Goal: Information Seeking & Learning: Learn about a topic

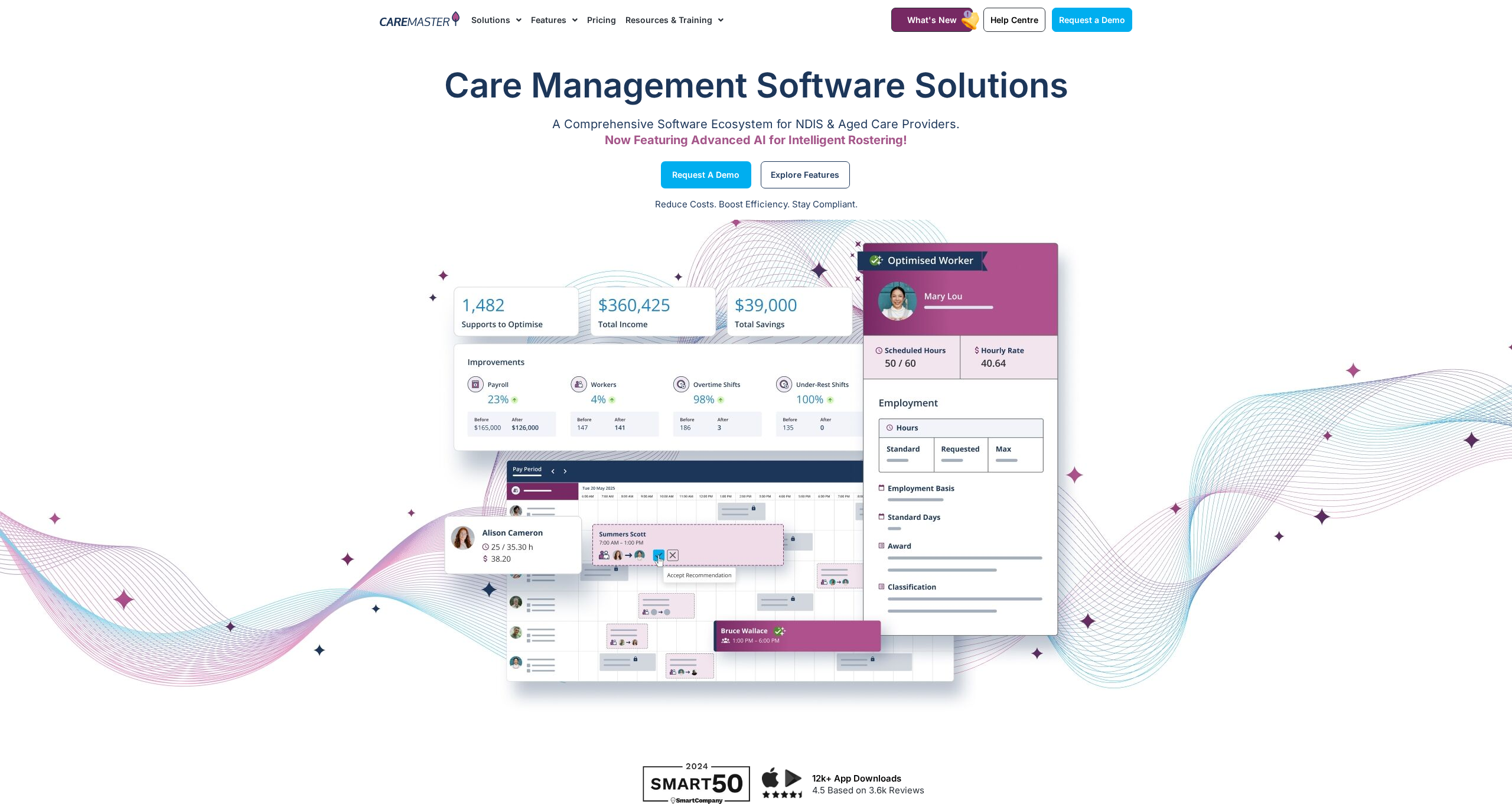
click at [432, 23] on img at bounding box center [419, 20] width 80 height 18
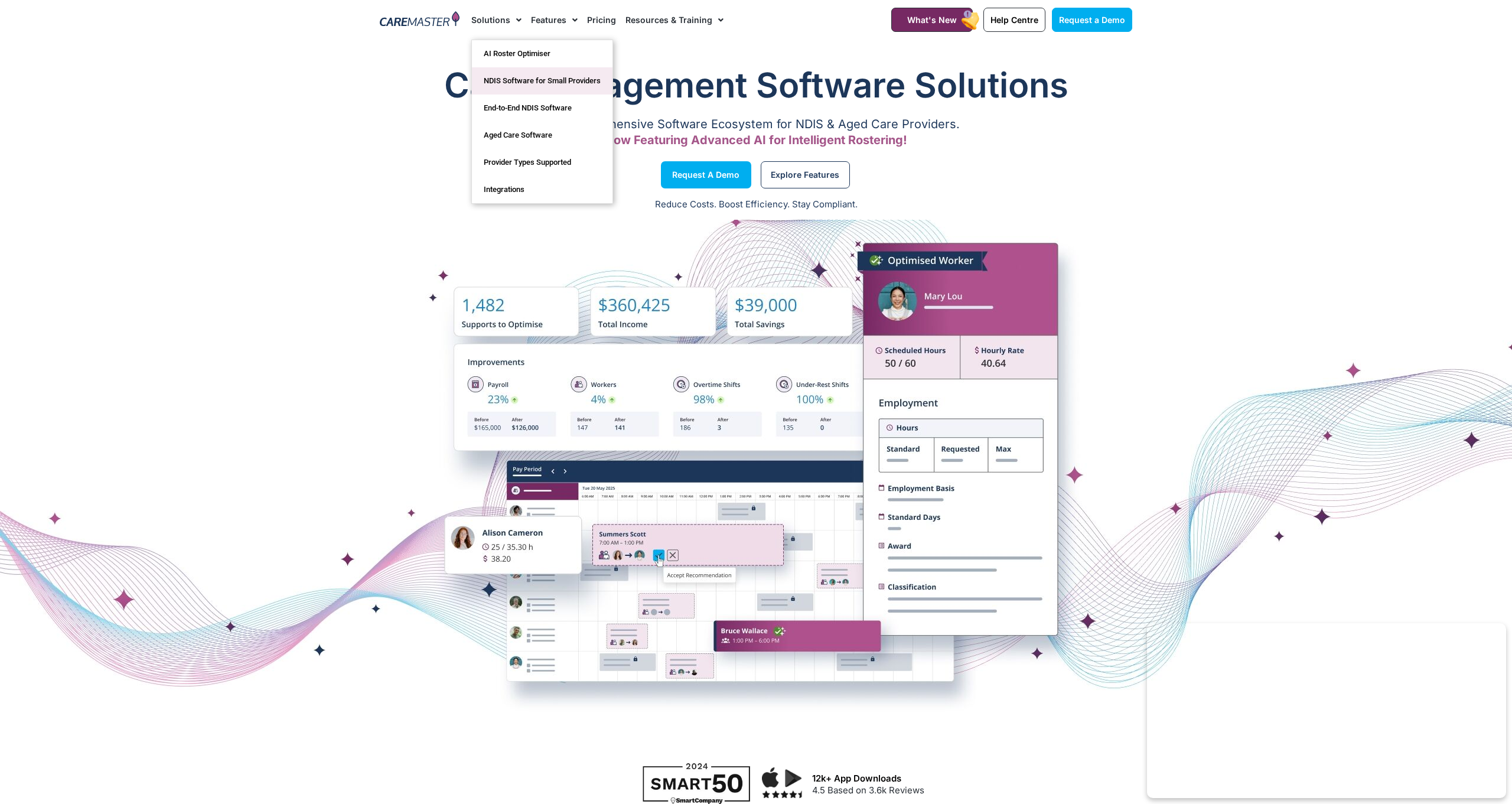
click at [534, 84] on link "NDIS Software for Small Providers" at bounding box center [542, 81] width 140 height 27
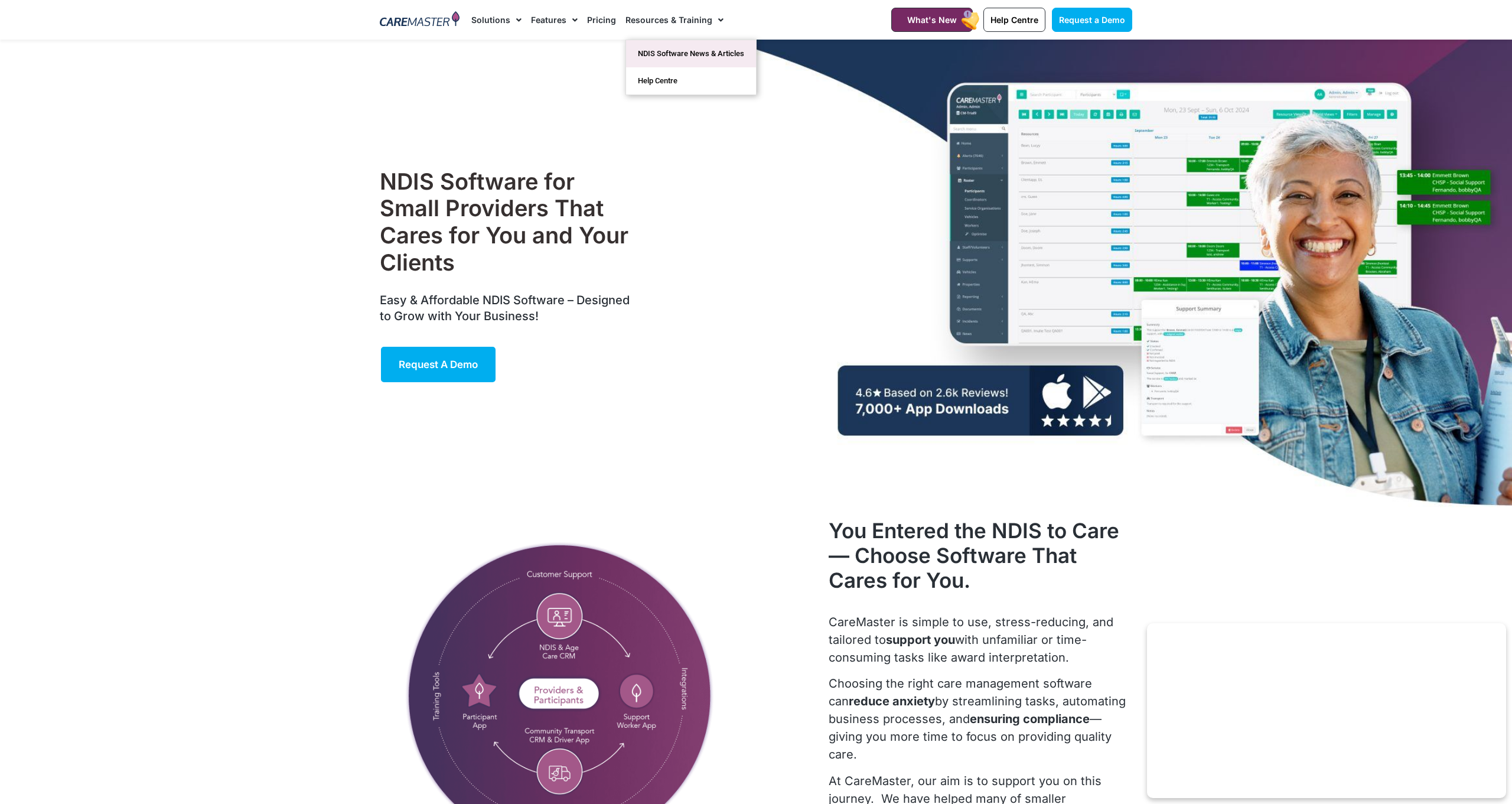
click at [656, 63] on link "NDIS Software News & Articles" at bounding box center [691, 54] width 130 height 27
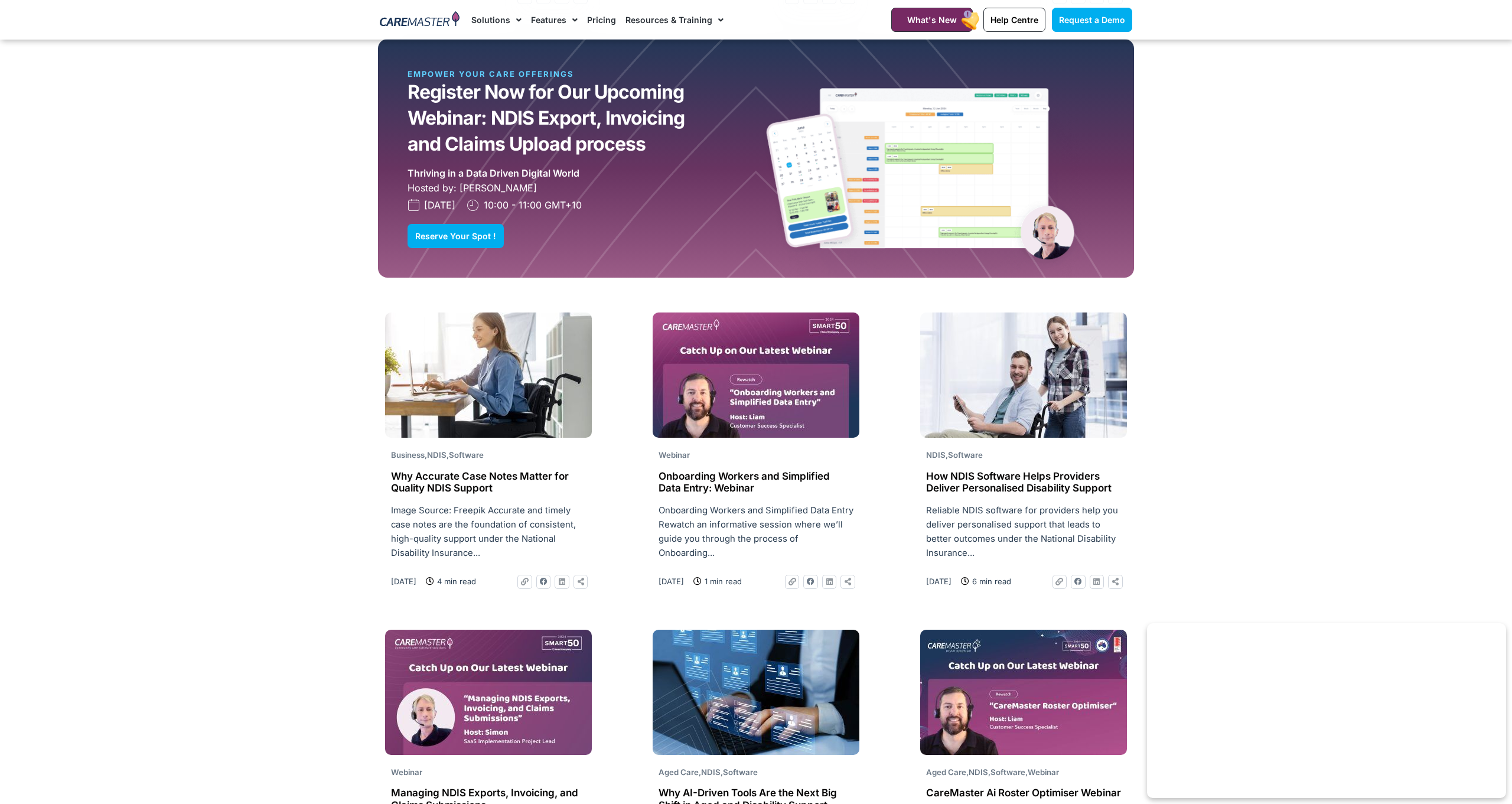
scroll to position [1481, 0]
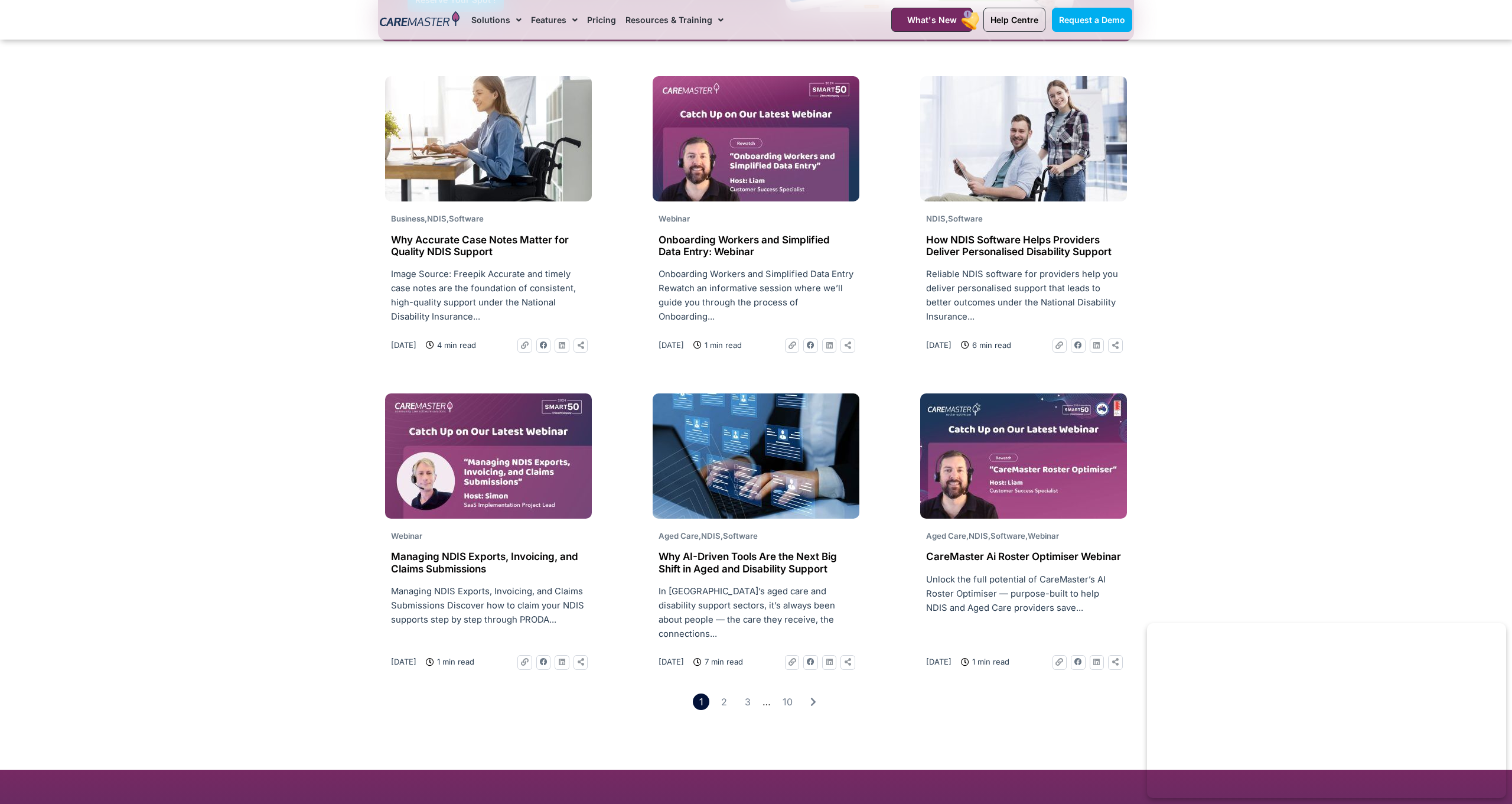
click at [1044, 190] on img at bounding box center [1023, 139] width 207 height 126
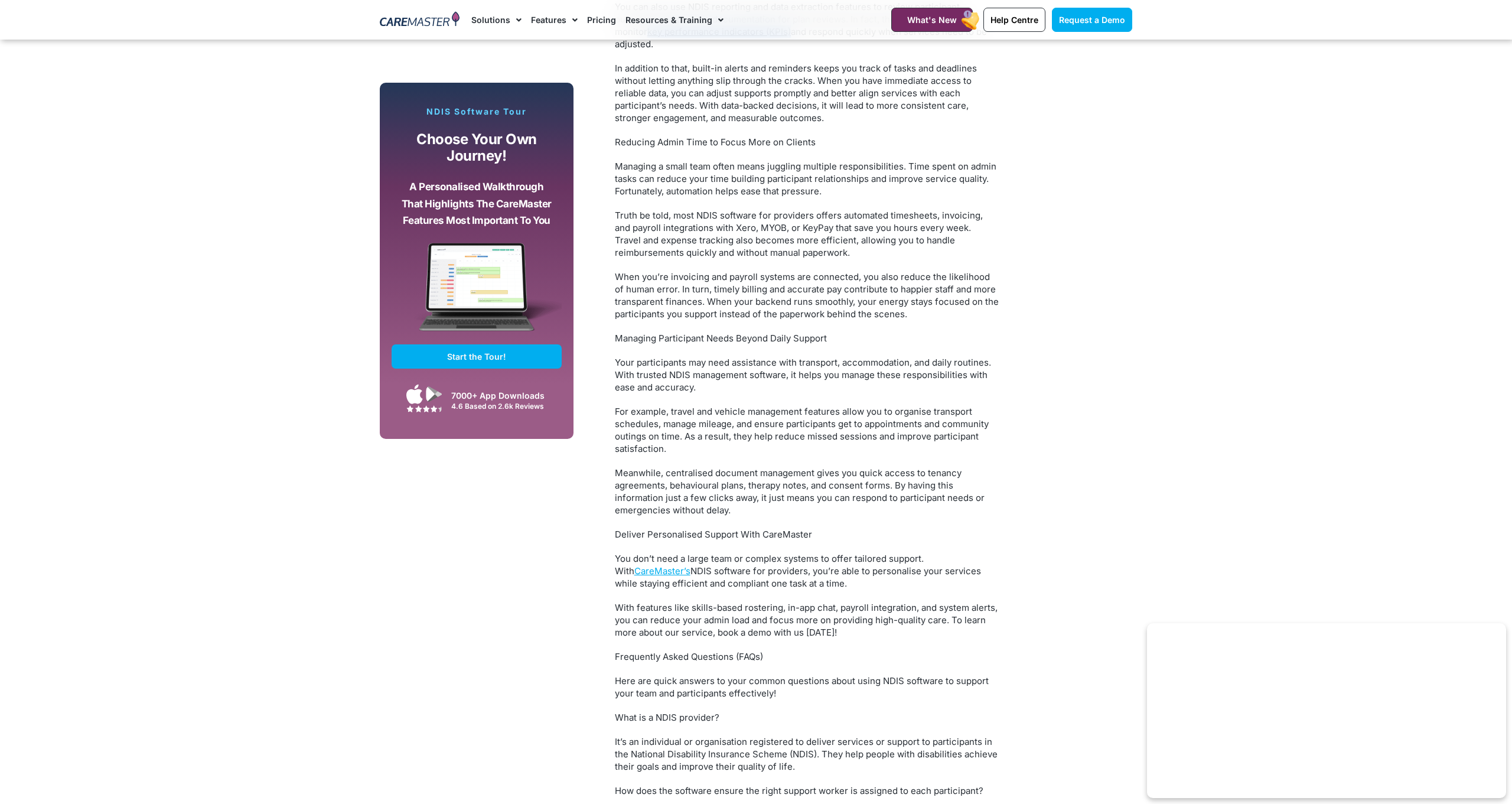
scroll to position [1772, 0]
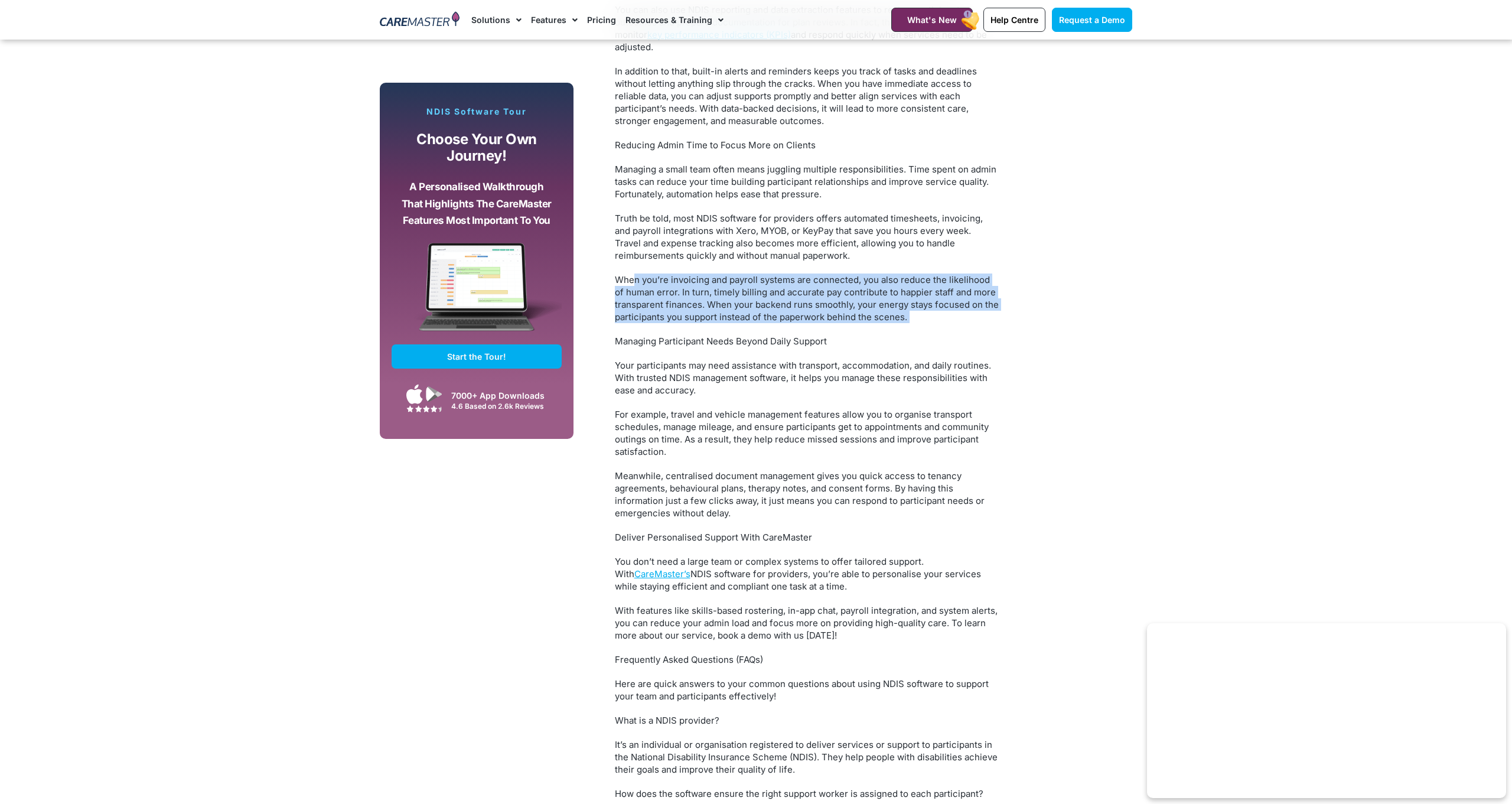
drag, startPoint x: 635, startPoint y: 252, endPoint x: 756, endPoint y: 301, distance: 130.5
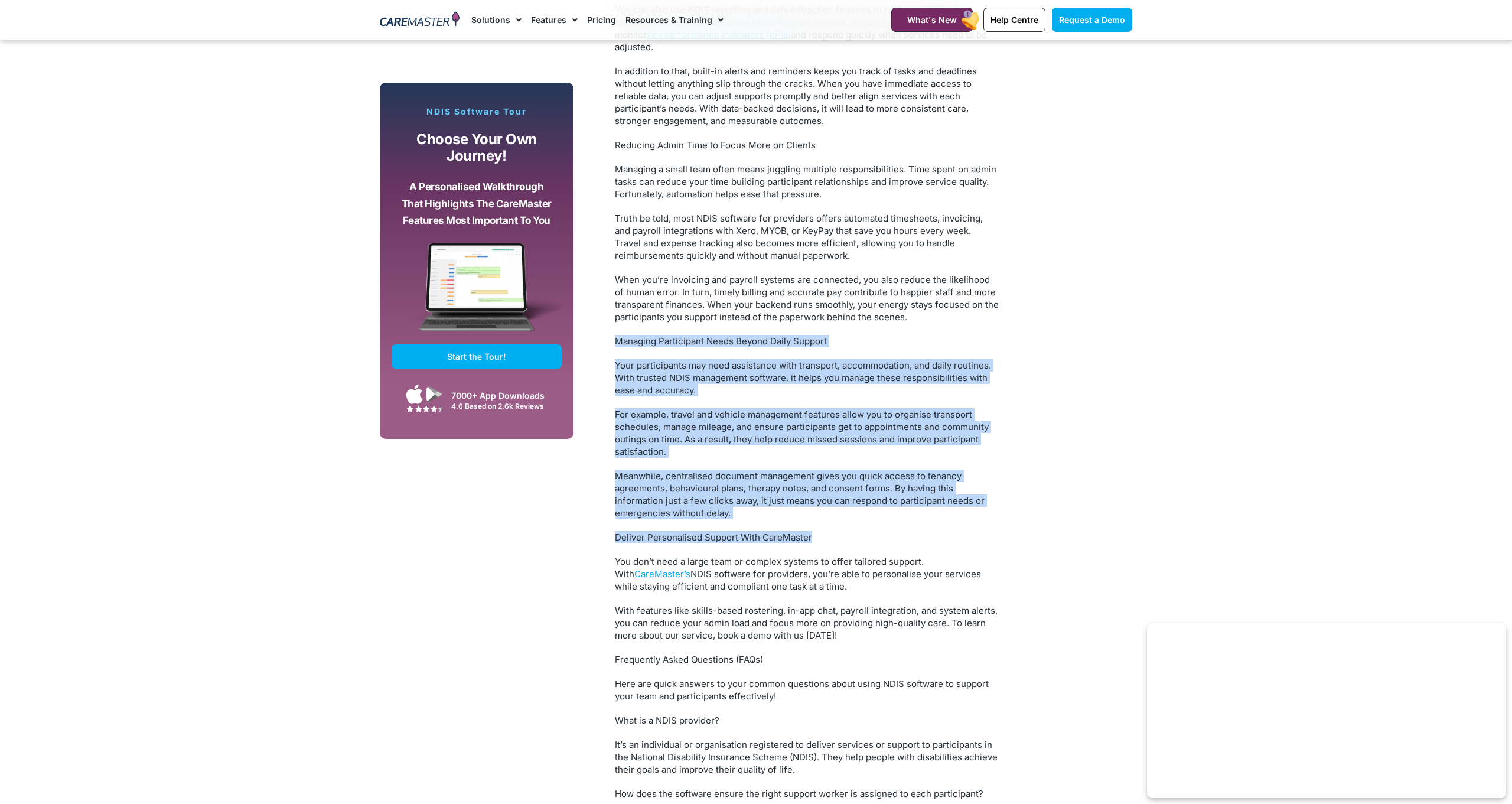
drag, startPoint x: 612, startPoint y: 319, endPoint x: 831, endPoint y: 508, distance: 289.3
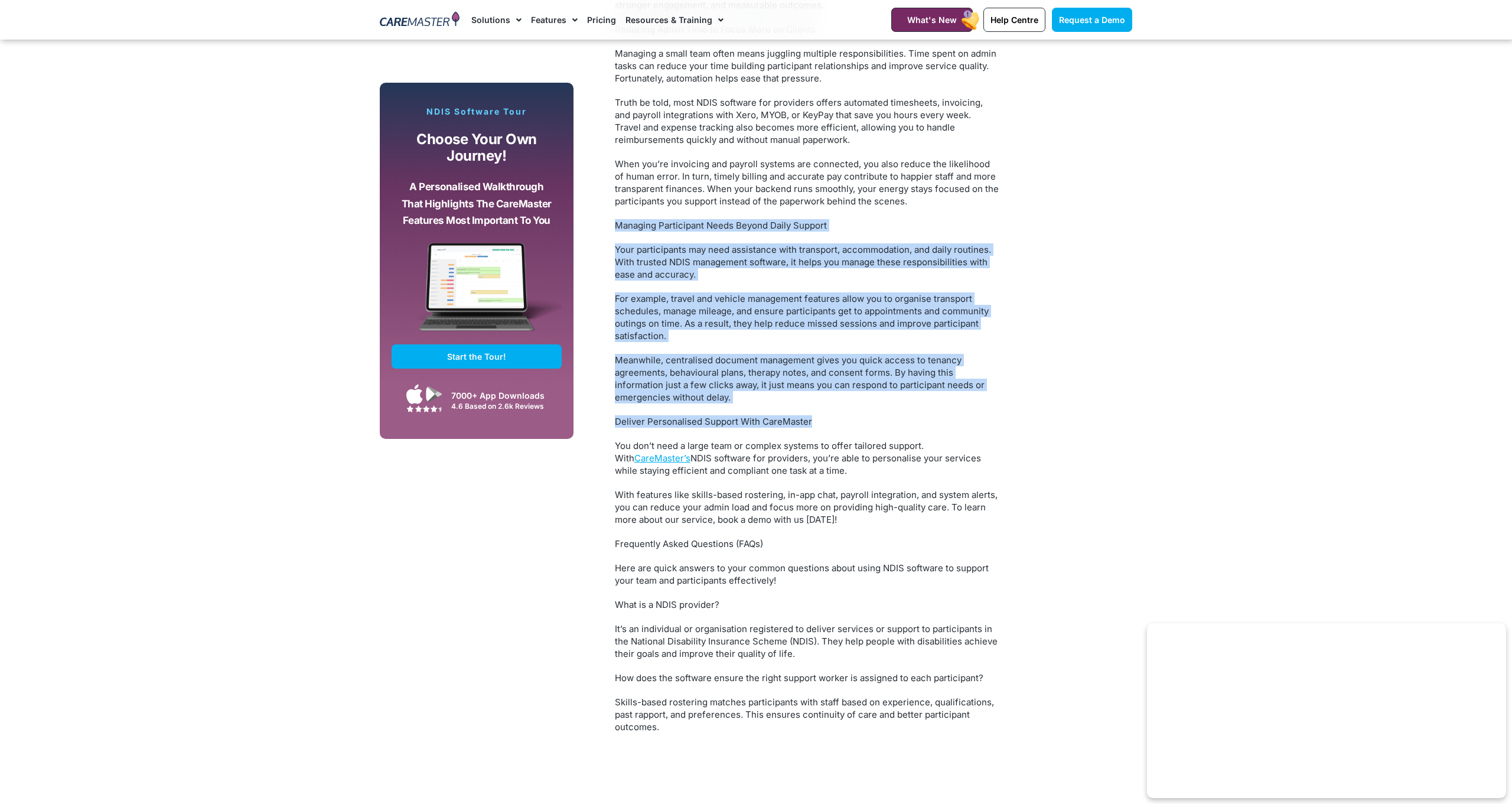
scroll to position [1915, 0]
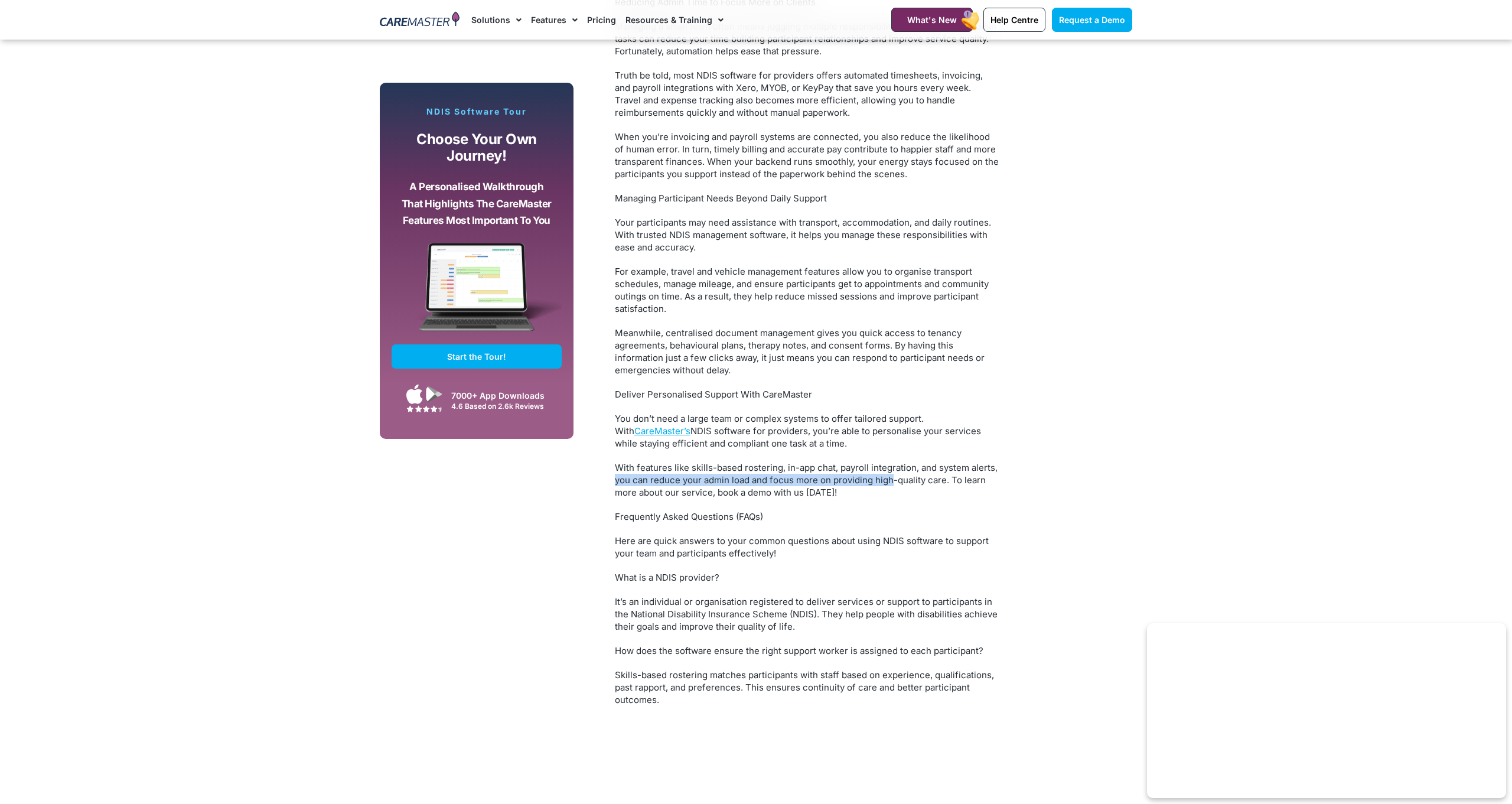
drag, startPoint x: 616, startPoint y: 449, endPoint x: 822, endPoint y: 446, distance: 206.0
click at [885, 462] on p "With features like skills-based rostering, in-app chat, payroll integration, an…" at bounding box center [806, 480] width 383 height 37
drag, startPoint x: 785, startPoint y: 442, endPoint x: 810, endPoint y: 474, distance: 40.6
click at [993, 473] on p "With features like skills-based rostering, in-app chat, payroll integration, an…" at bounding box center [806, 480] width 383 height 37
drag, startPoint x: 810, startPoint y: 474, endPoint x: 817, endPoint y: 475, distance: 7.1
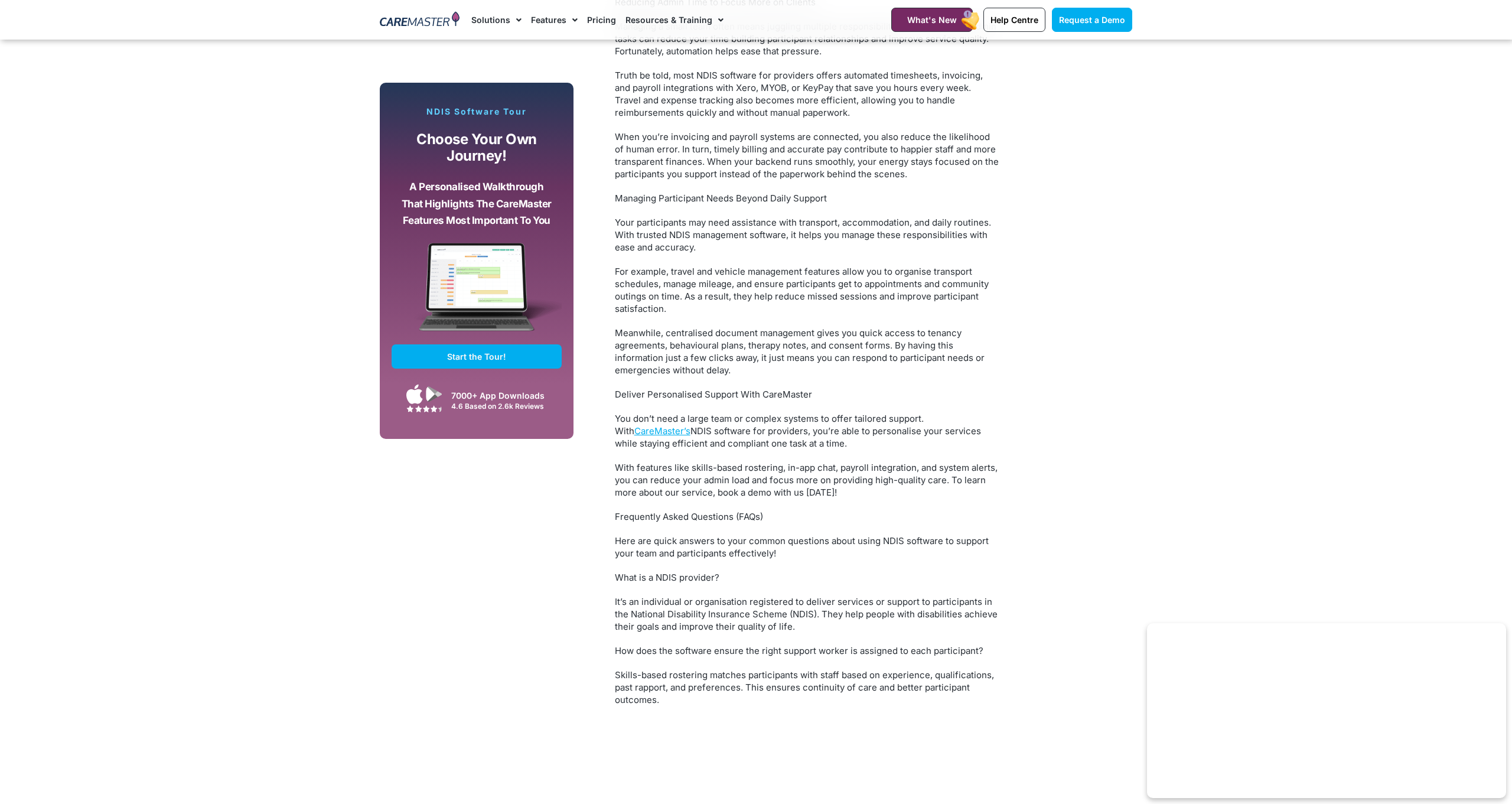
drag, startPoint x: 859, startPoint y: 467, endPoint x: 616, endPoint y: 437, distance: 244.8
click at [616, 462] on p "With features like skills-based rostering, in-app chat, payroll integration, an…" at bounding box center [806, 480] width 383 height 37
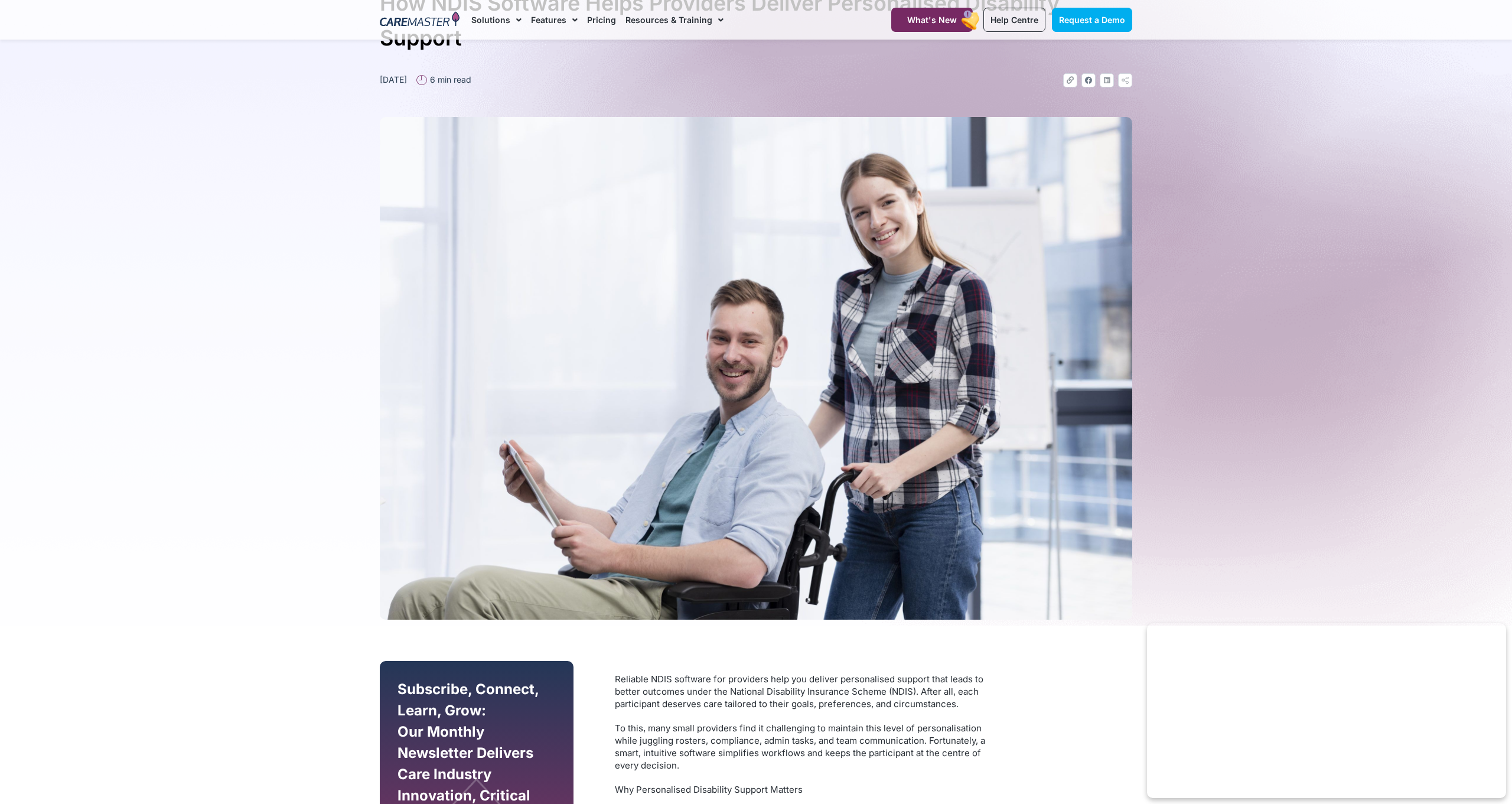
scroll to position [0, 0]
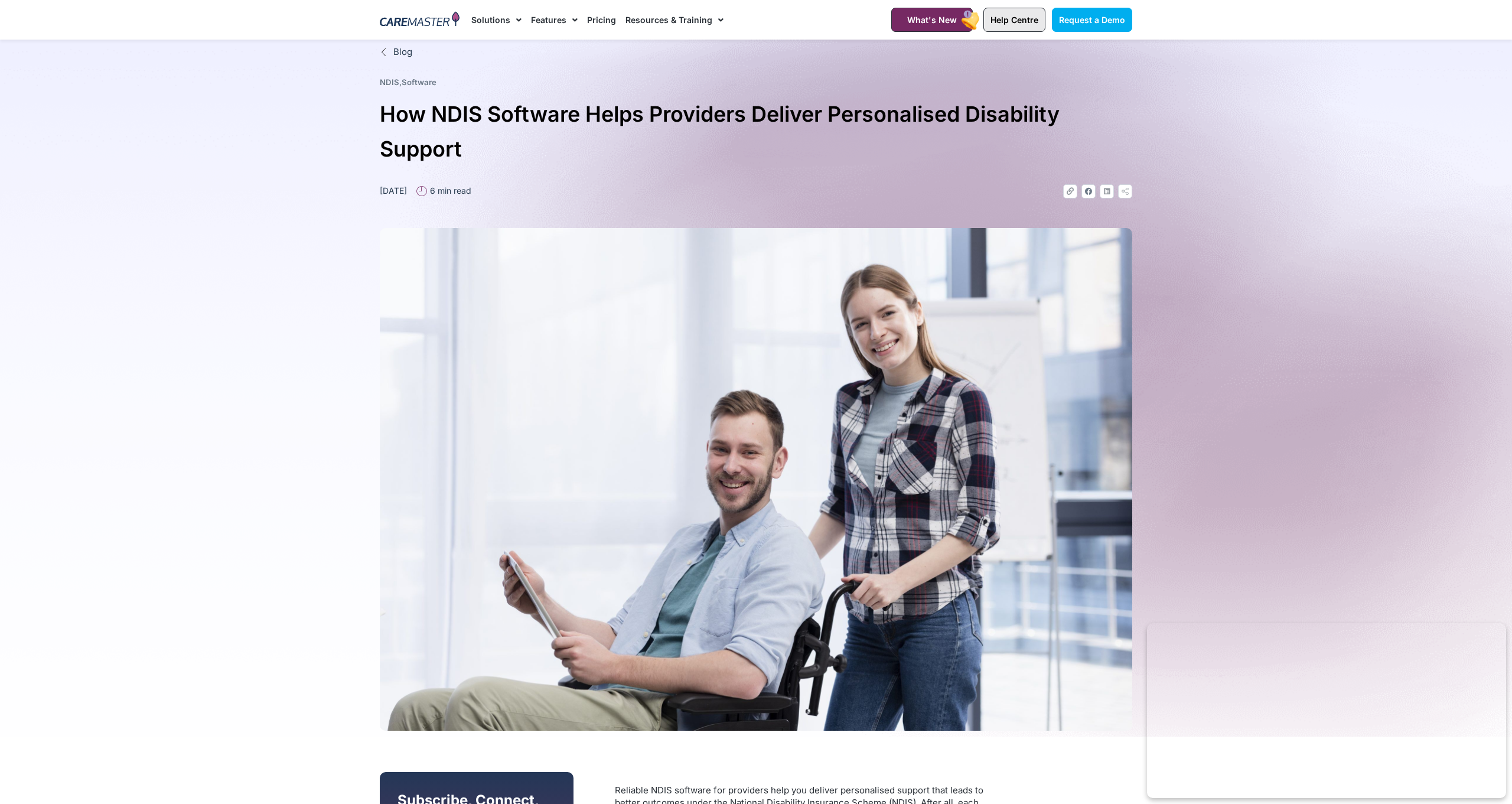
click at [1017, 23] on span "Help Centre" at bounding box center [1014, 19] width 48 height 10
